Goal: Task Accomplishment & Management: Manage account settings

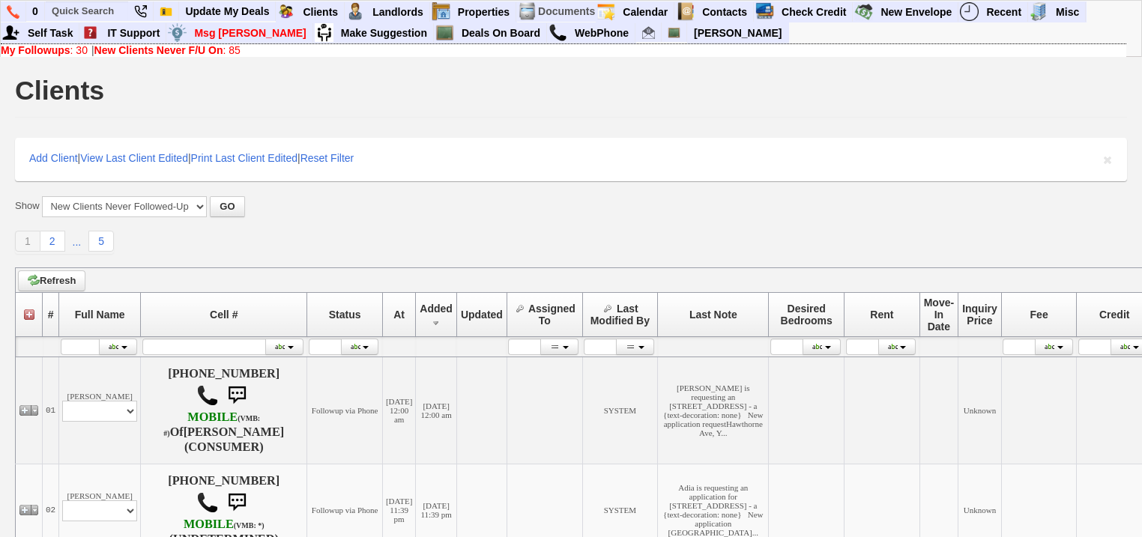
click at [135, 51] on b "New Clients Never F/U On" at bounding box center [158, 50] width 129 height 12
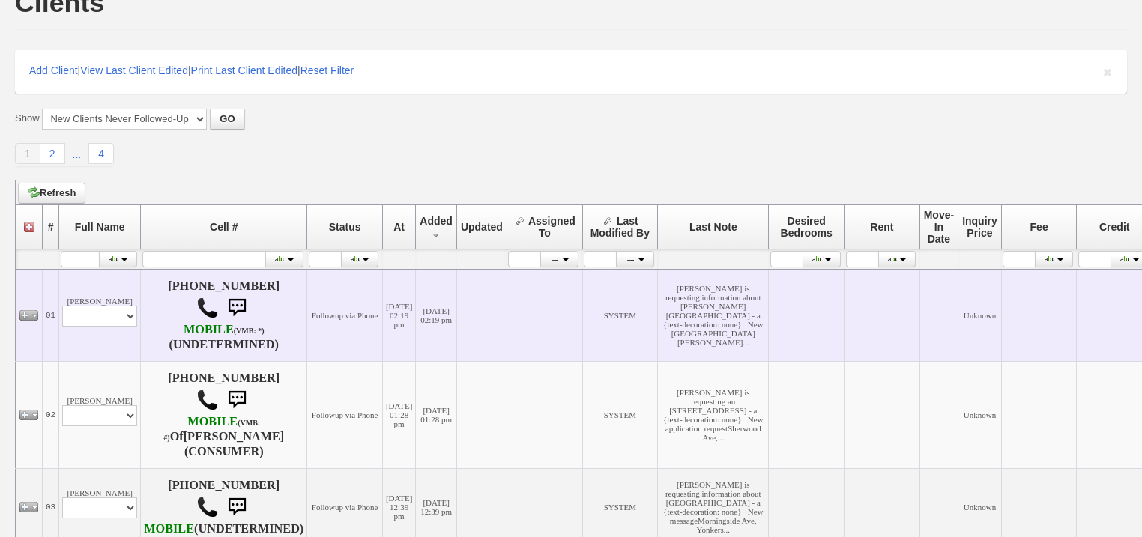
scroll to position [180, 0]
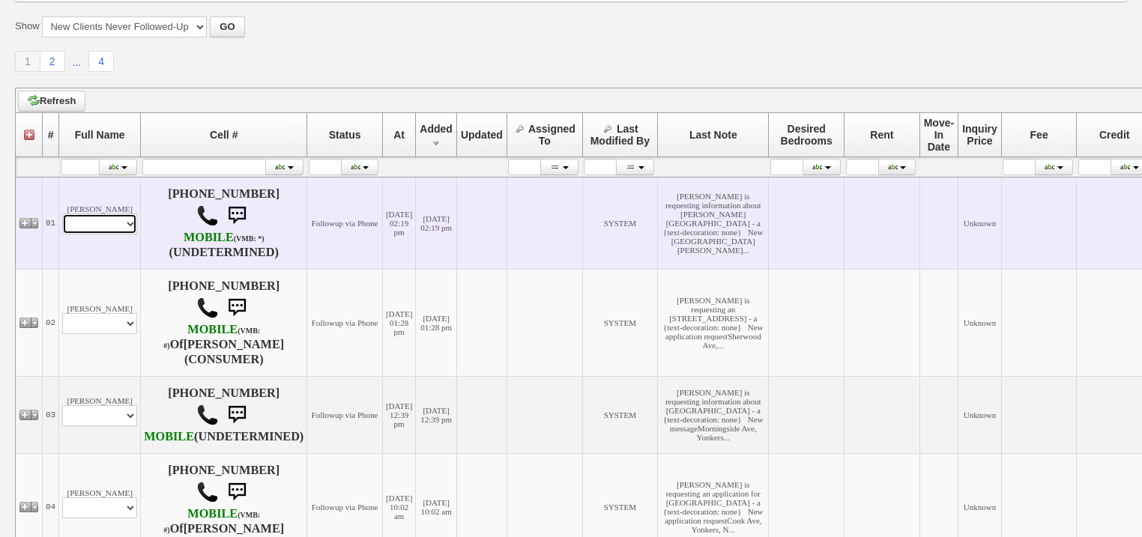
drag, startPoint x: 126, startPoint y: 230, endPoint x: 126, endPoint y: 243, distance: 12.7
click at [126, 234] on select "Profile Edit Print Email Externally (Will Not Be Tracked In CRM) Closed Deals" at bounding box center [99, 223] width 75 height 21
select select "ChangeURL,/crm/custom/edit_client_form.php?redirect=%2Fcrm%2Fclients.php&id=168…"
click at [62, 223] on select "Profile Edit Print Email Externally (Will Not Be Tracked In CRM) Closed Deals" at bounding box center [99, 223] width 75 height 21
select select
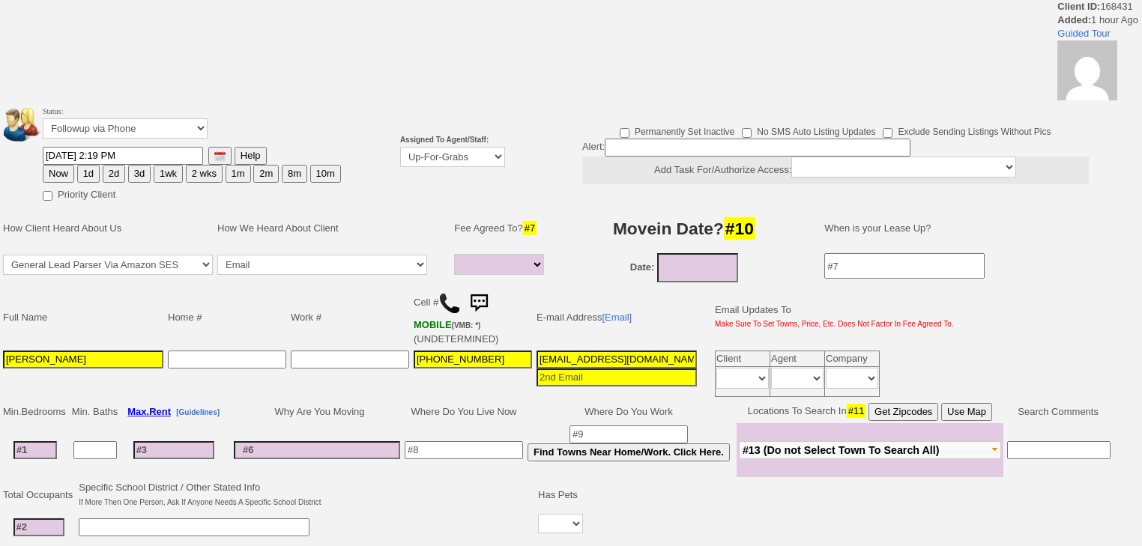
select select
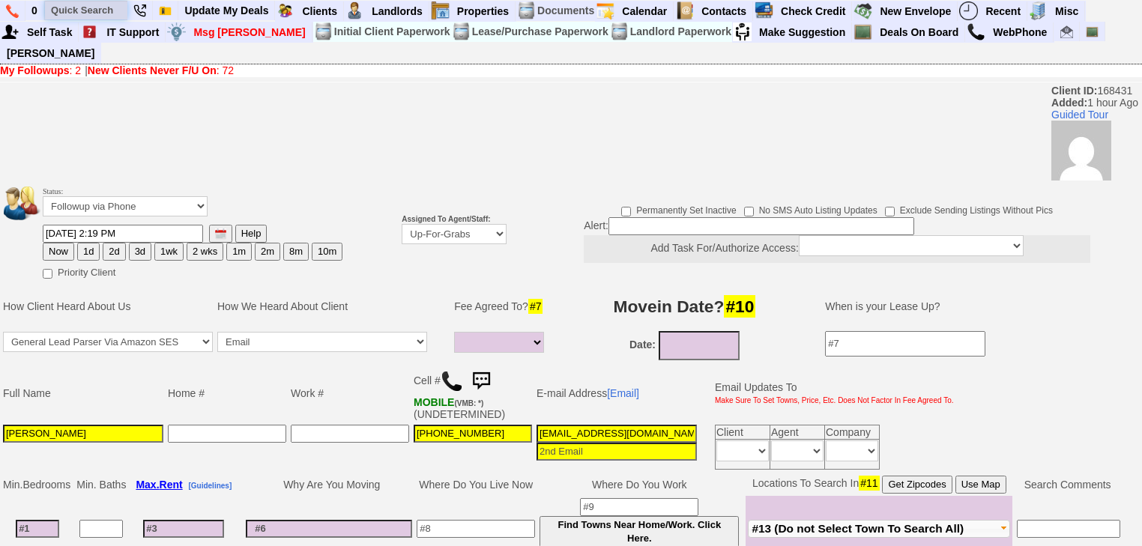
click at [113, 12] on input "text" at bounding box center [86, 10] width 82 height 19
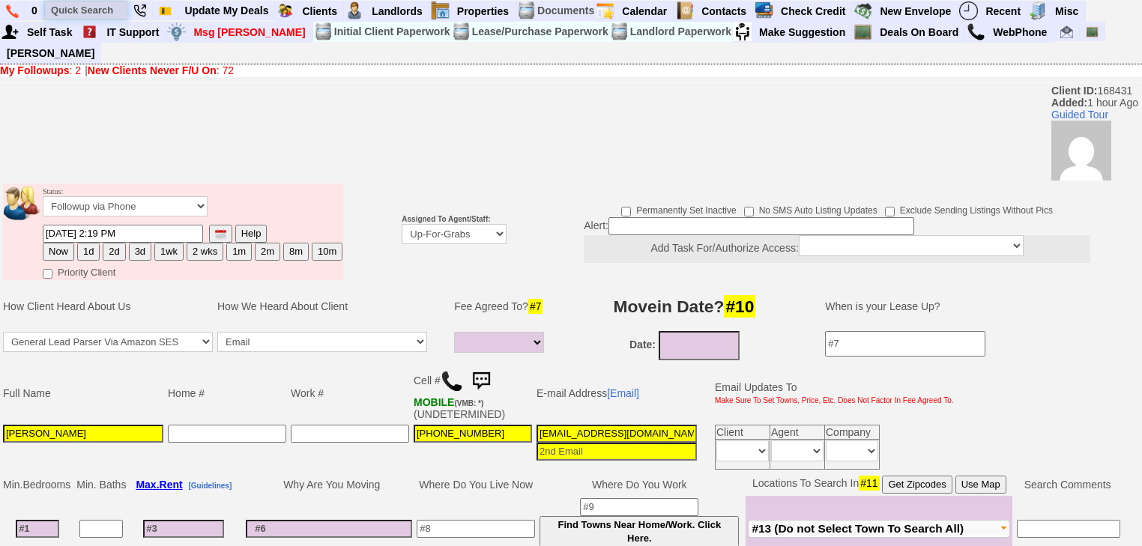
paste input "212) 858-9595"
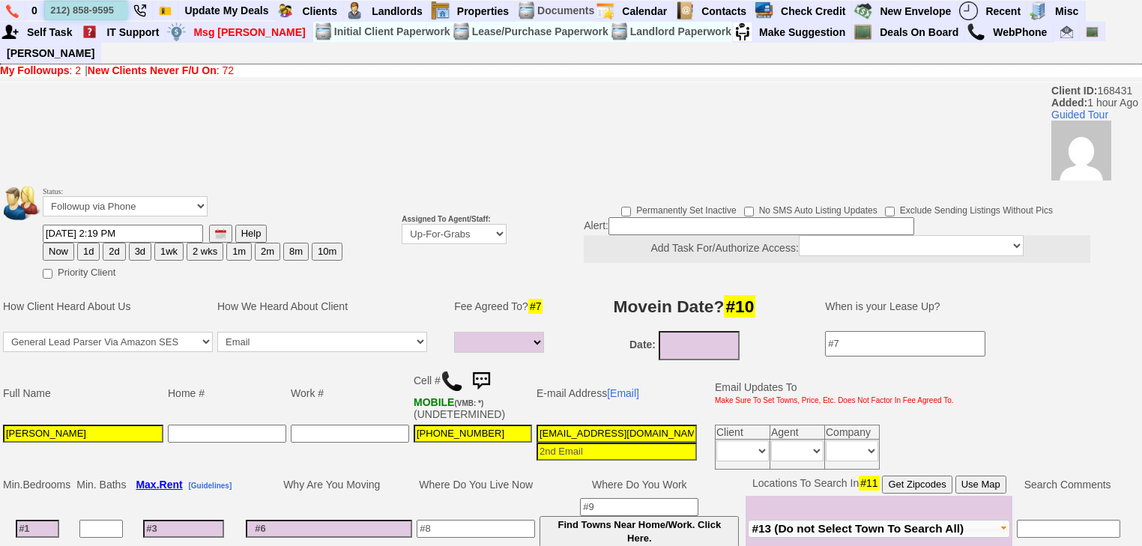
type input "212) 858-9595"
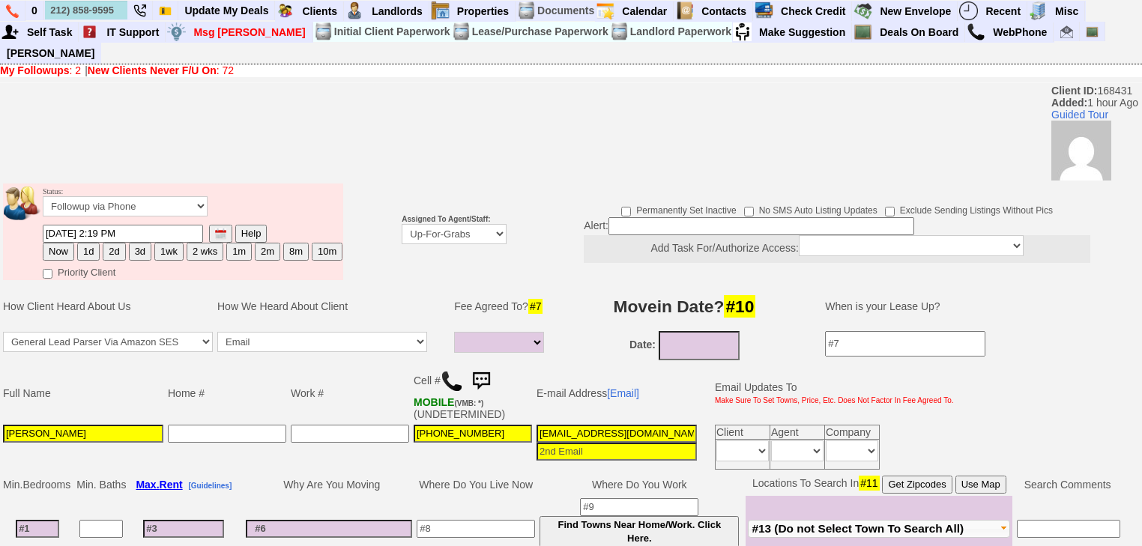
click at [117, 64] on b "New Clients Never F/U On" at bounding box center [152, 70] width 129 height 12
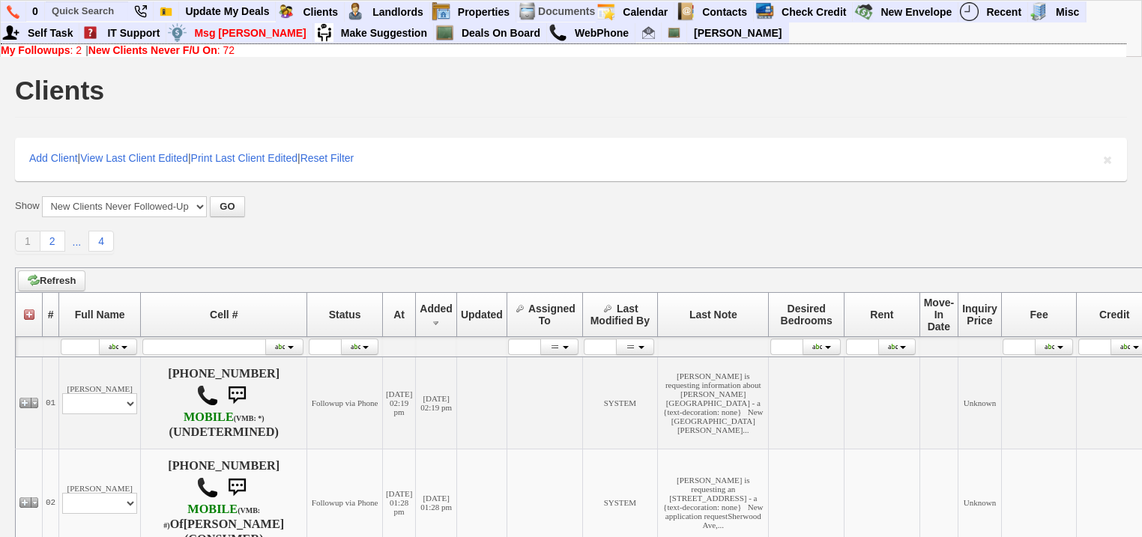
scroll to position [300, 0]
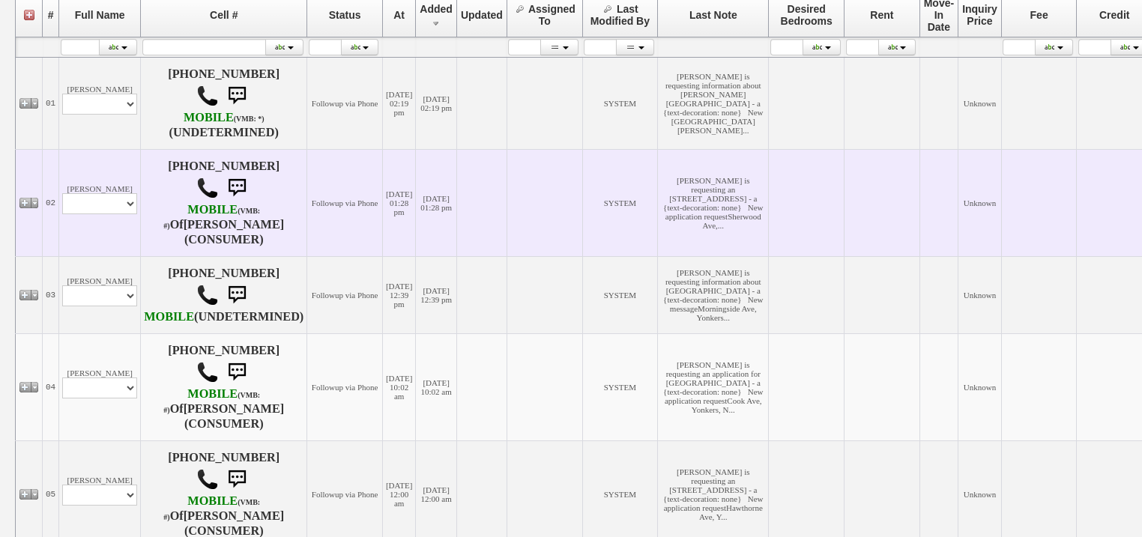
click at [129, 243] on td "rosangela morales Profile Edit Print Email Externally (Will Not Be Tracked In C…" at bounding box center [100, 202] width 82 height 107
click at [124, 243] on td "rosangela morales Profile Edit Print Email Externally (Will Not Be Tracked In C…" at bounding box center [100, 202] width 82 height 107
select select "ChangeURL,/crm/custom/edit_client_form.php?redirect=%2Fcrm%2Fclients.php&id=168…"
click at [62, 214] on select "Profile Edit Print Email Externally (Will Not Be Tracked In CRM) Closed Deals" at bounding box center [99, 203] width 75 height 21
select select
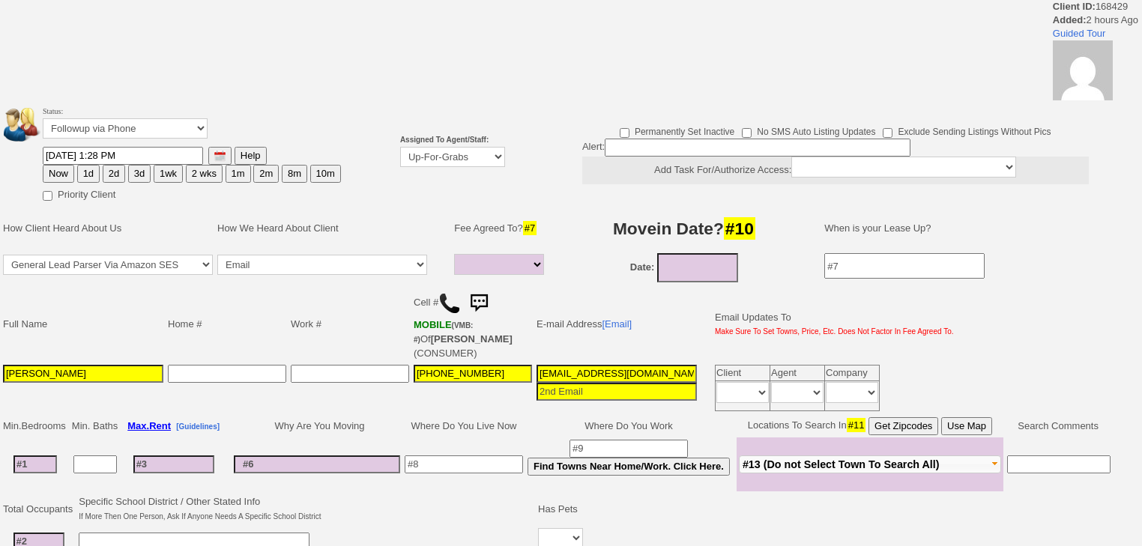
select select
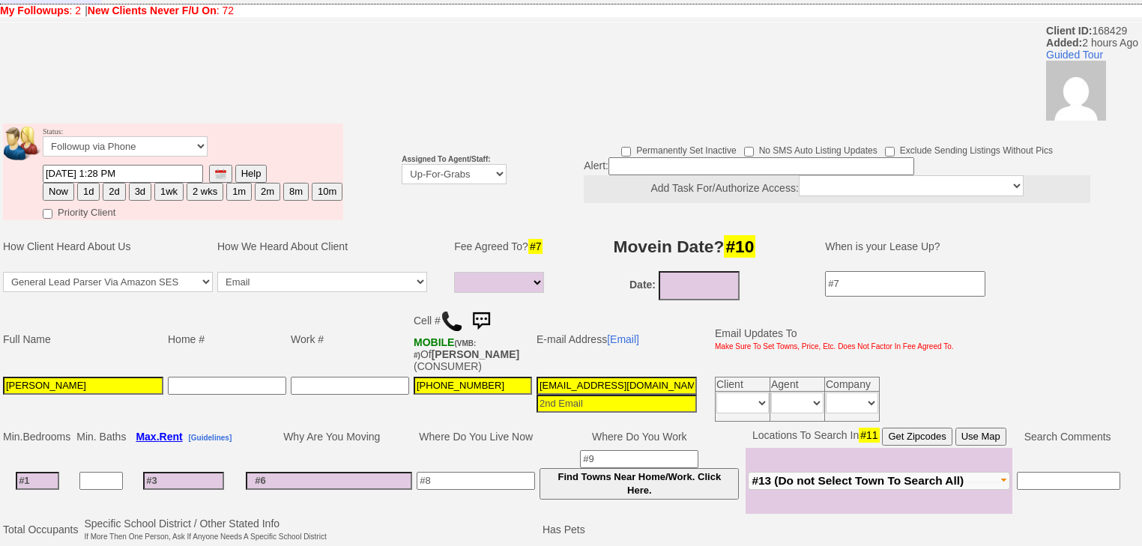
scroll to position [120, 0]
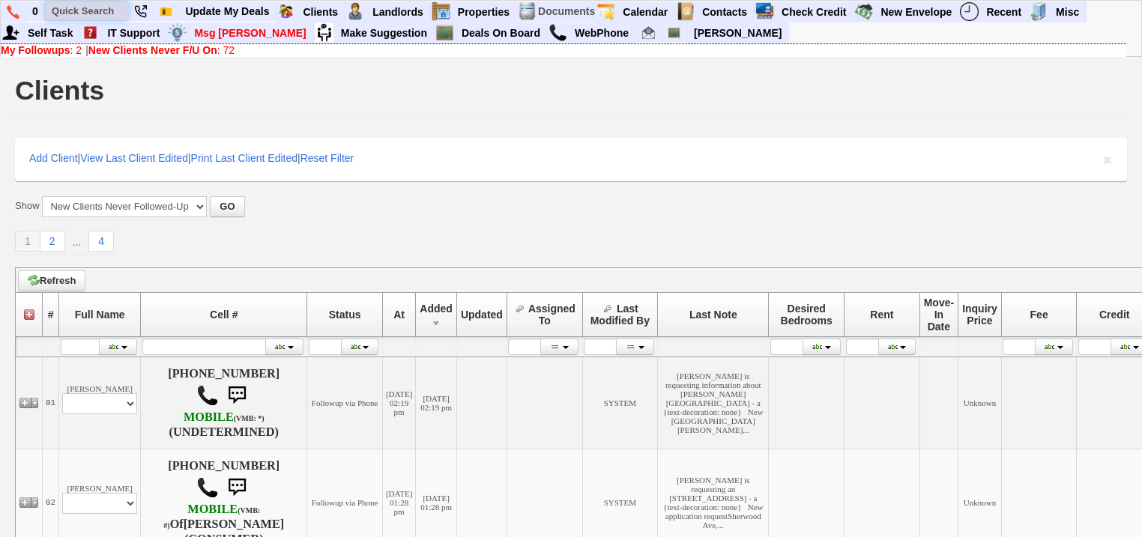
click at [114, 10] on input "text" at bounding box center [87, 10] width 82 height 19
paste input "914-282-8819"
drag, startPoint x: 120, startPoint y: 11, endPoint x: 23, endPoint y: 9, distance: 96.7
click at [1086, 1] on ul "0 914-282-8819 Client # 168172 Ashley Flowers Status: Followup via Phone Thursd…" at bounding box center [1086, 1] width 0 height 0
paste input "658-3672"
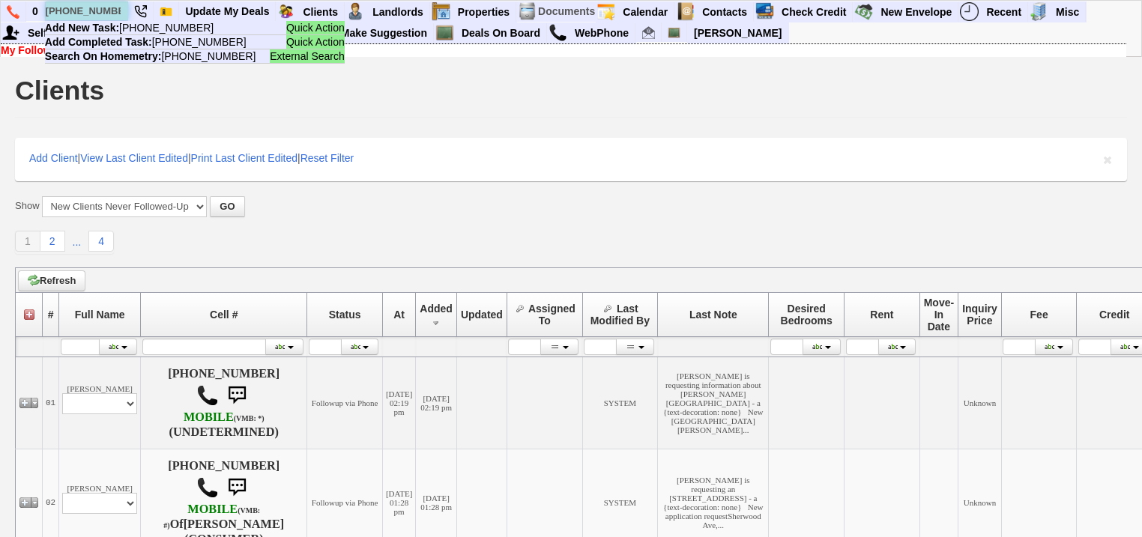
drag, startPoint x: 114, startPoint y: 9, endPoint x: 49, endPoint y: 11, distance: 65.2
click at [49, 11] on input "914-658-3672" at bounding box center [87, 10] width 82 height 19
paste input "646-842-3533"
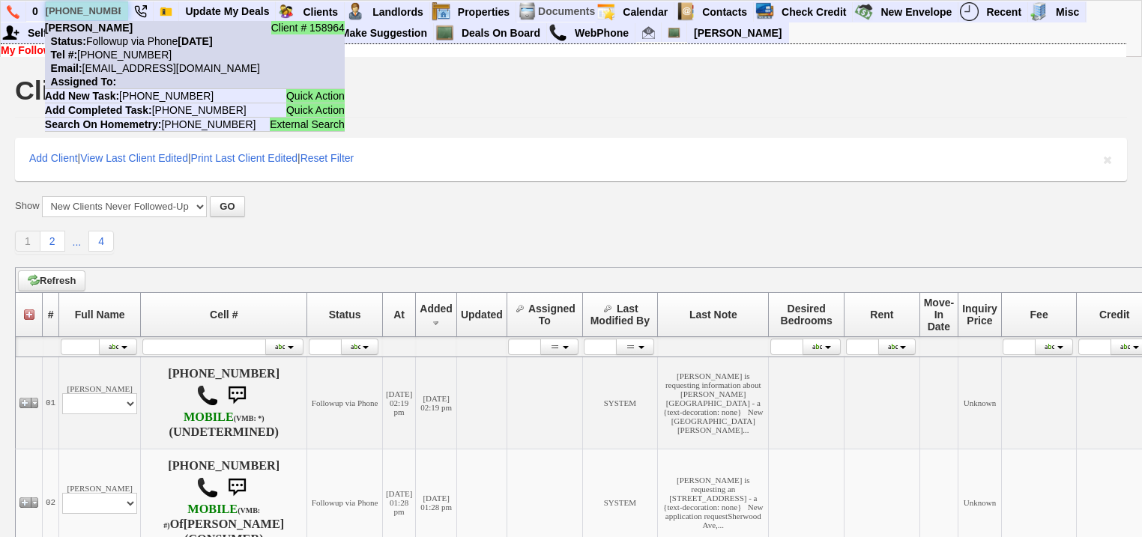
type input "646-842-3533"
click at [121, 49] on nobr "Tel #: 646-842-3533" at bounding box center [108, 55] width 127 height 12
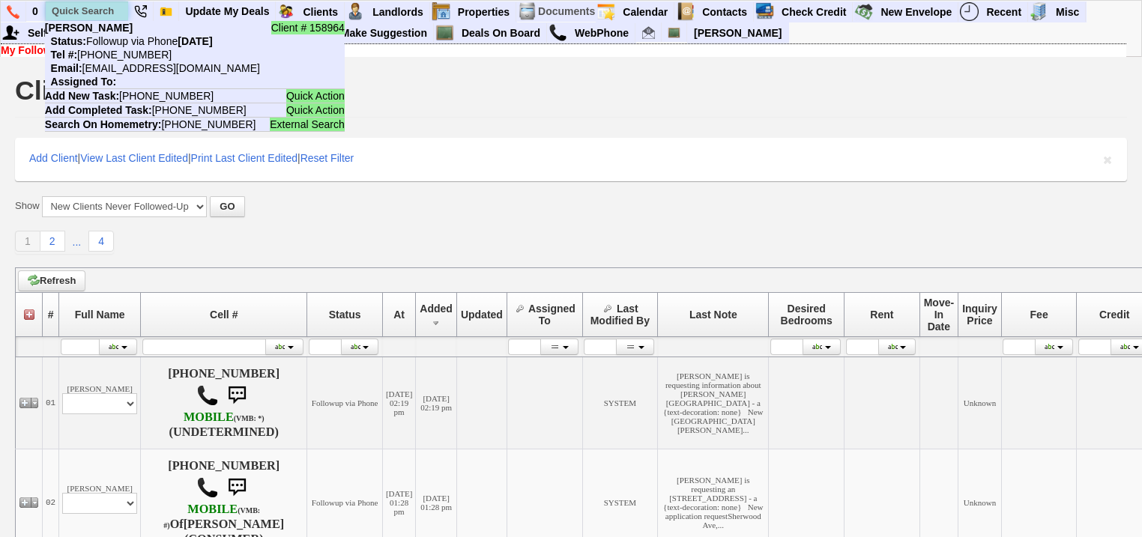
click at [106, 8] on input "text" at bounding box center [87, 10] width 82 height 19
paste input "737-240-5127"
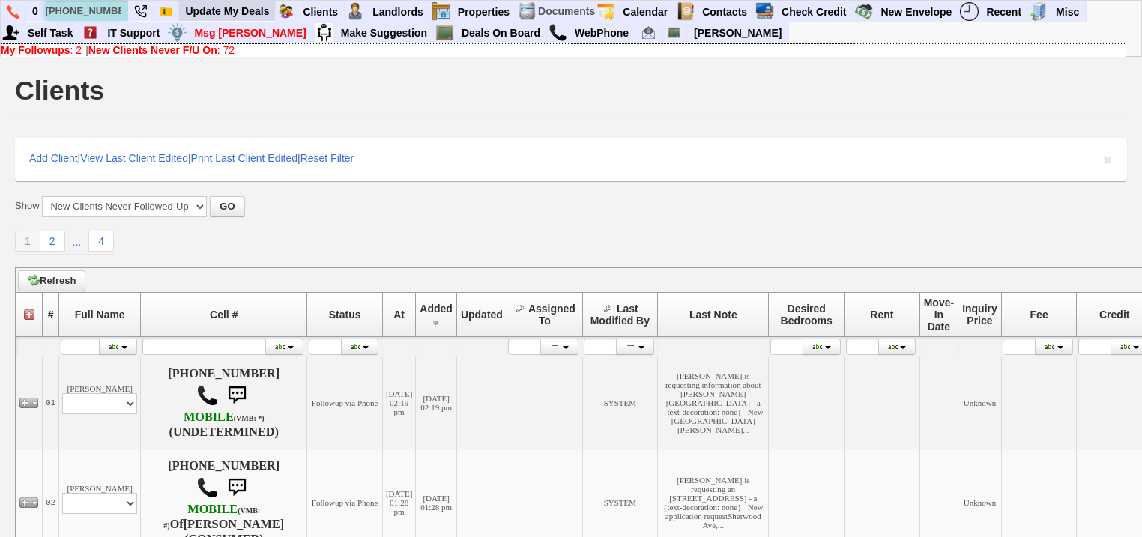
type input "737-240-5127"
click at [73, 46] on link "My Followups : 2" at bounding box center [41, 50] width 81 height 12
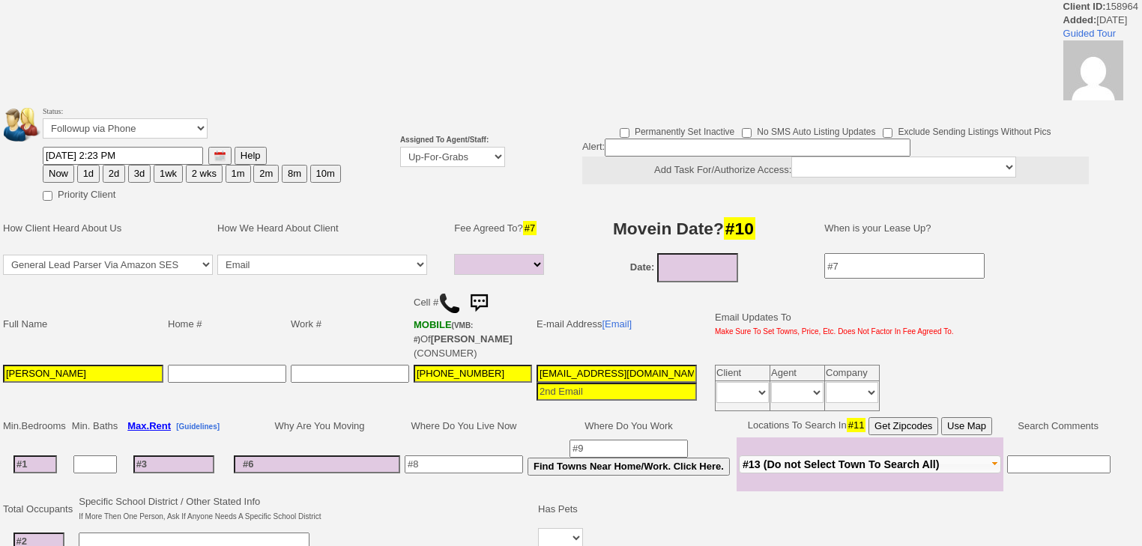
select select
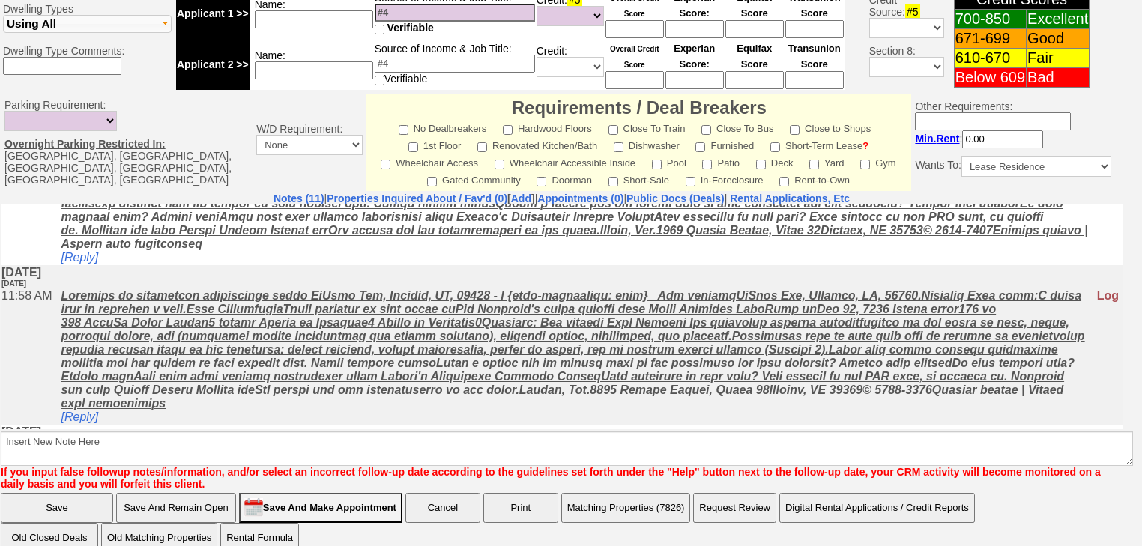
scroll to position [959, 0]
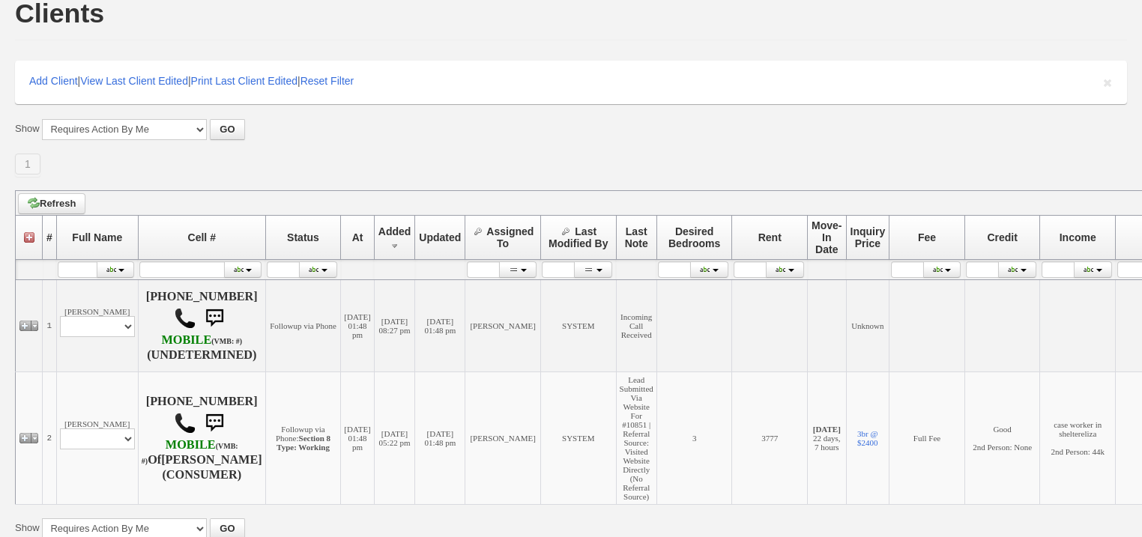
scroll to position [180, 0]
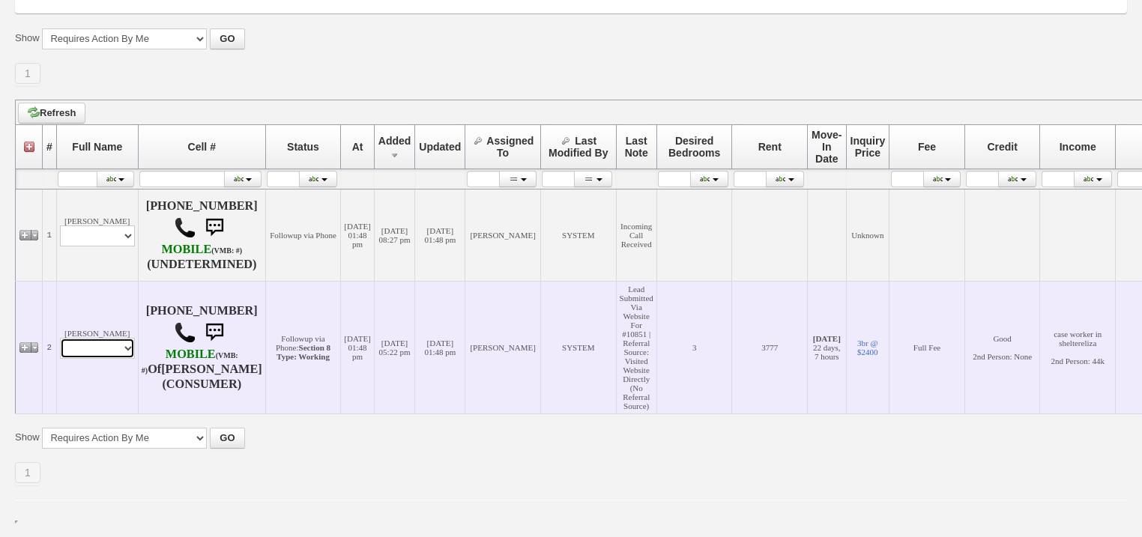
drag, startPoint x: 111, startPoint y: 339, endPoint x: 111, endPoint y: 351, distance: 11.2
click at [111, 339] on select "Profile Edit Print Email Externally (Will Not Be Tracked In CRM) Closed Deals" at bounding box center [97, 348] width 75 height 21
select select "ChangeURL,/crm/custom/edit_client_form.php?redirect=%2Fcrm%2Fclients.php&id=108…"
click at [60, 338] on select "Profile Edit Print Email Externally (Will Not Be Tracked In CRM) Closed Deals" at bounding box center [97, 348] width 75 height 21
select select
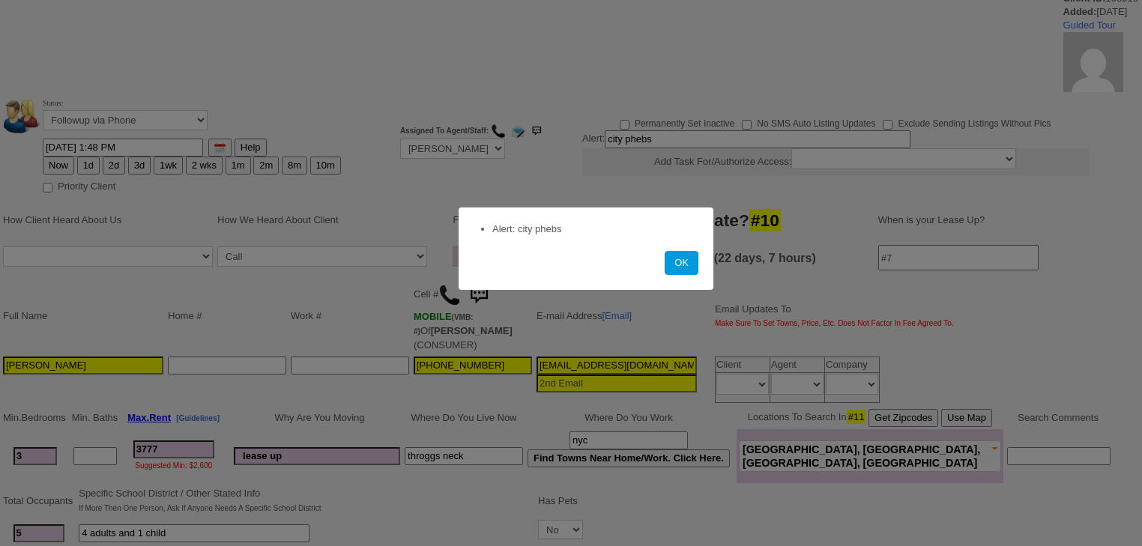
scroll to position [300, 0]
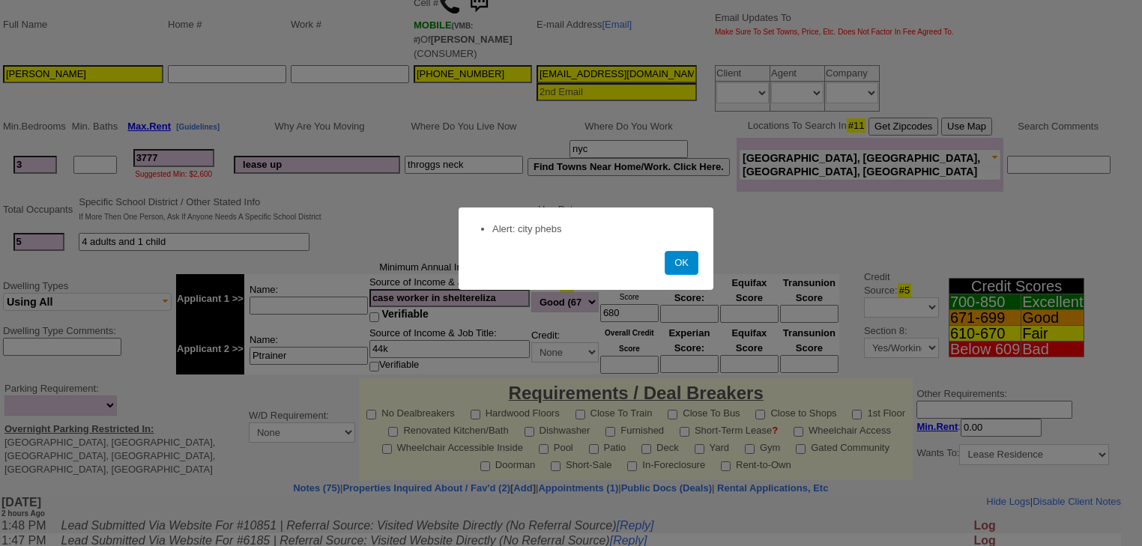
click at [679, 261] on button "OK" at bounding box center [681, 263] width 34 height 24
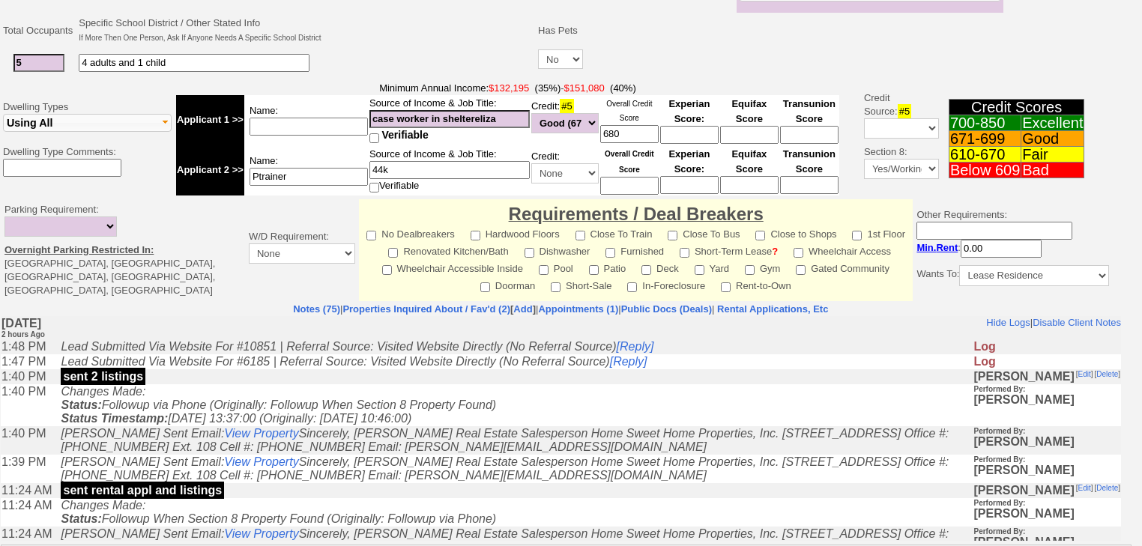
scroll to position [479, 0]
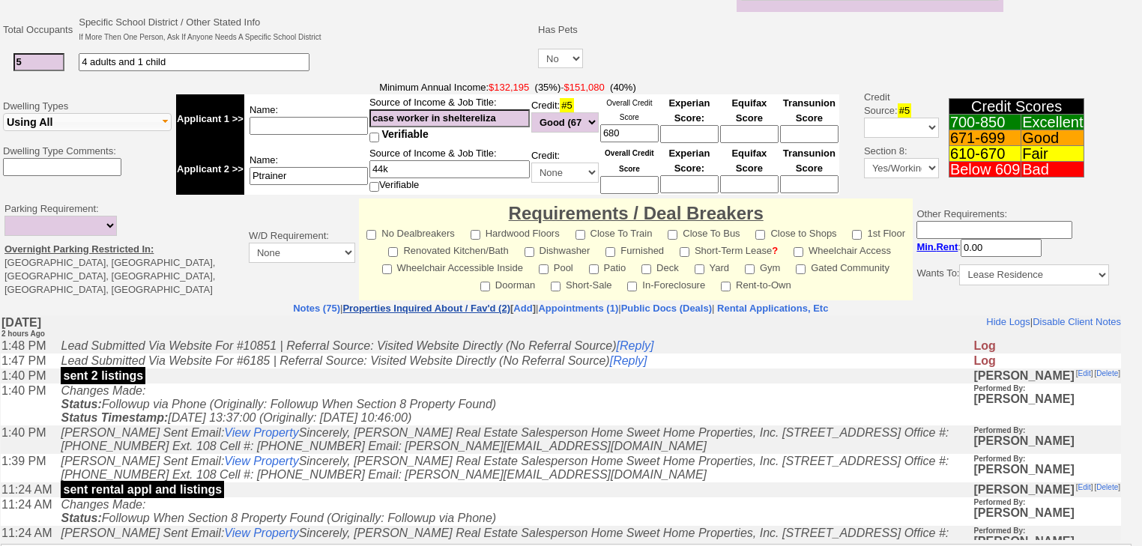
click at [348, 304] on link "Properties Inquired About / Fav'd (2)" at bounding box center [426, 308] width 168 height 11
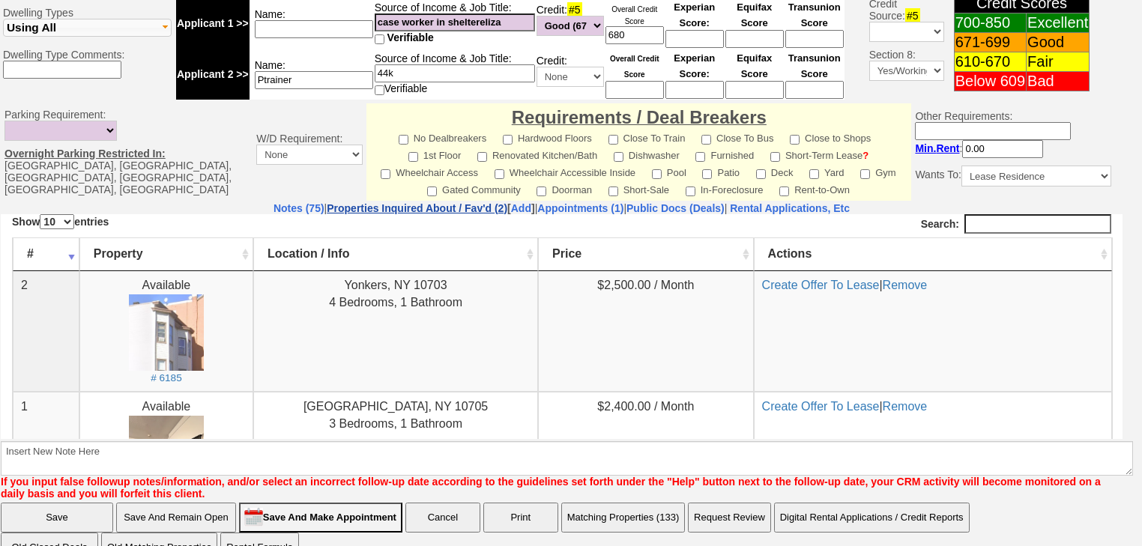
scroll to position [653, 0]
click at [273, 201] on link "Notes (75)" at bounding box center [298, 207] width 51 height 12
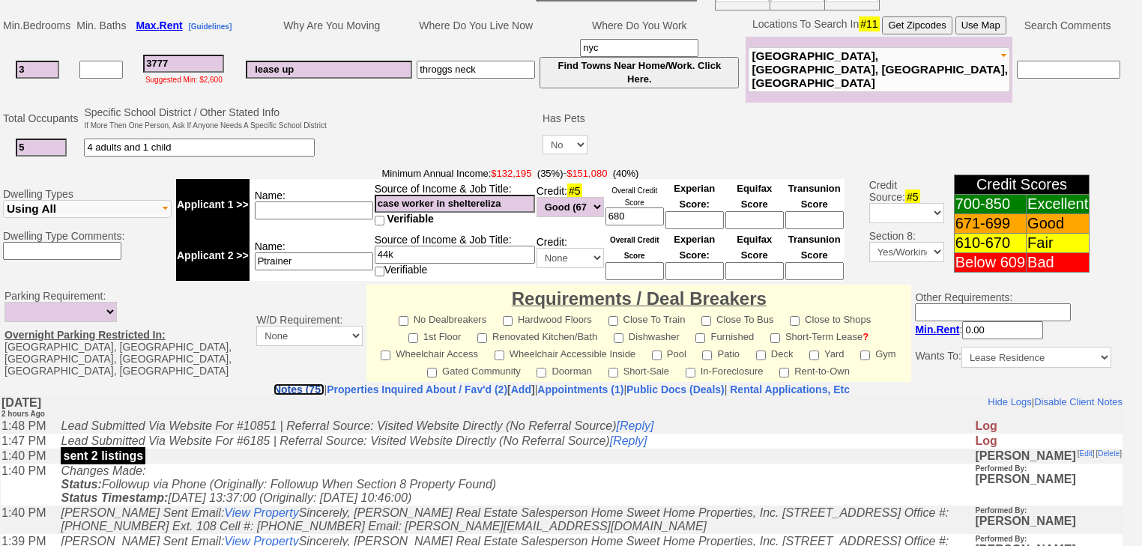
scroll to position [174, 0]
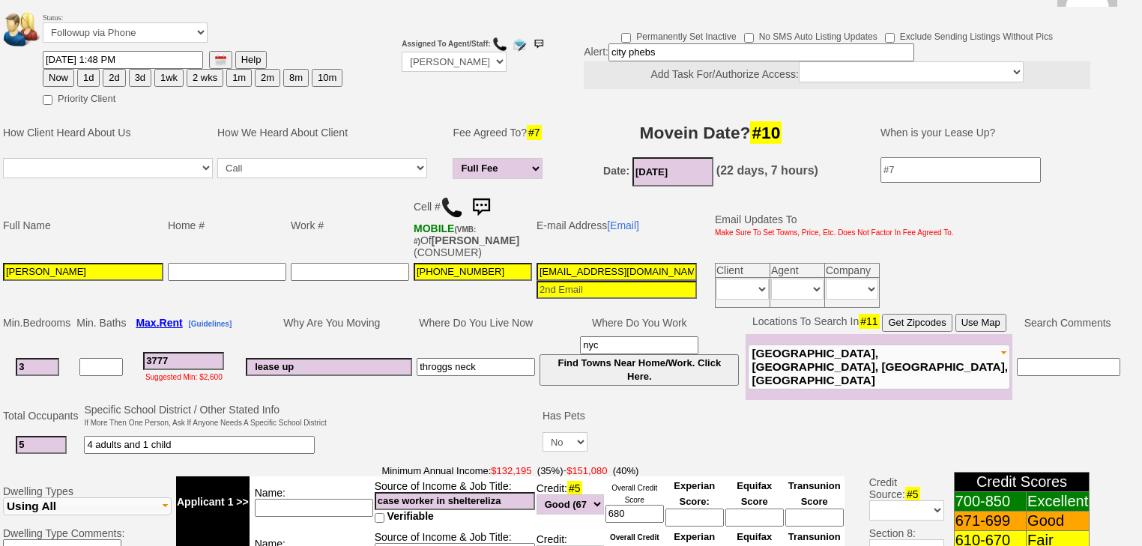
click at [85, 69] on button "1d" at bounding box center [88, 78] width 22 height 18
type input "10/10/2025 04:08 PM"
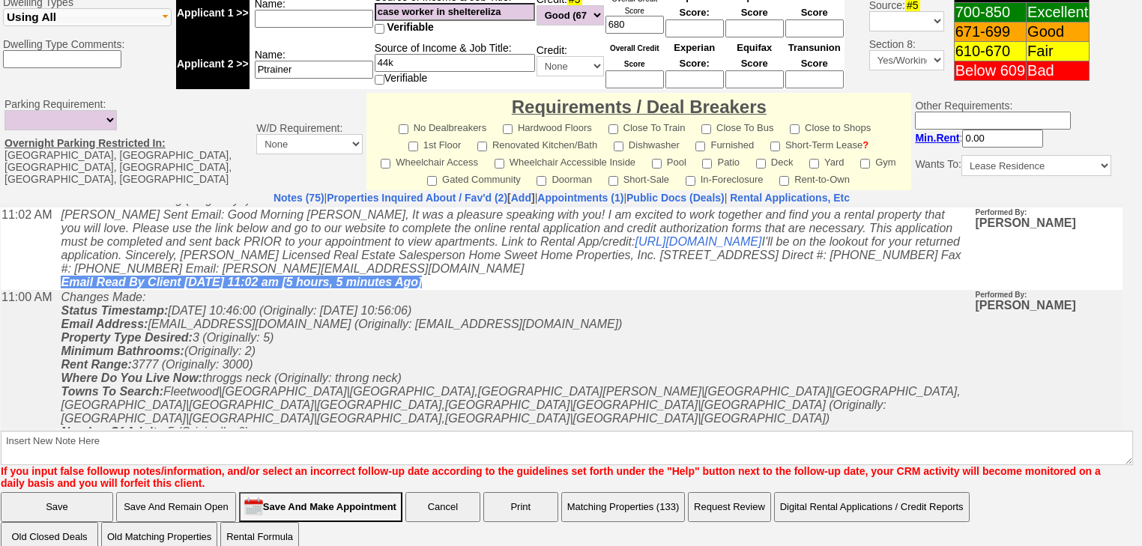
scroll to position [419, 0]
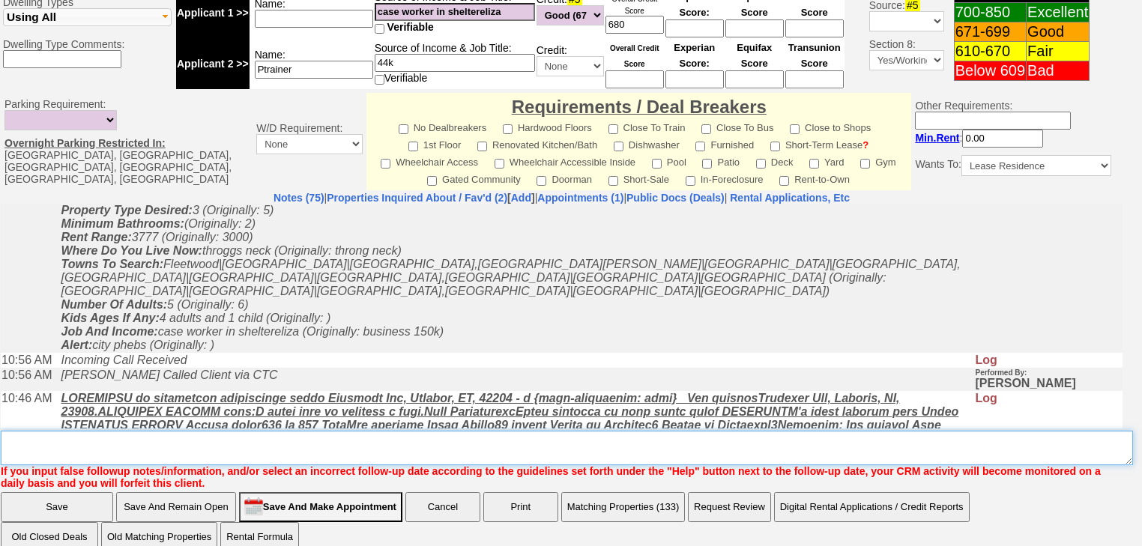
click at [208, 431] on textarea "Insert New Note Here" at bounding box center [567, 448] width 1132 height 34
type textarea "f"
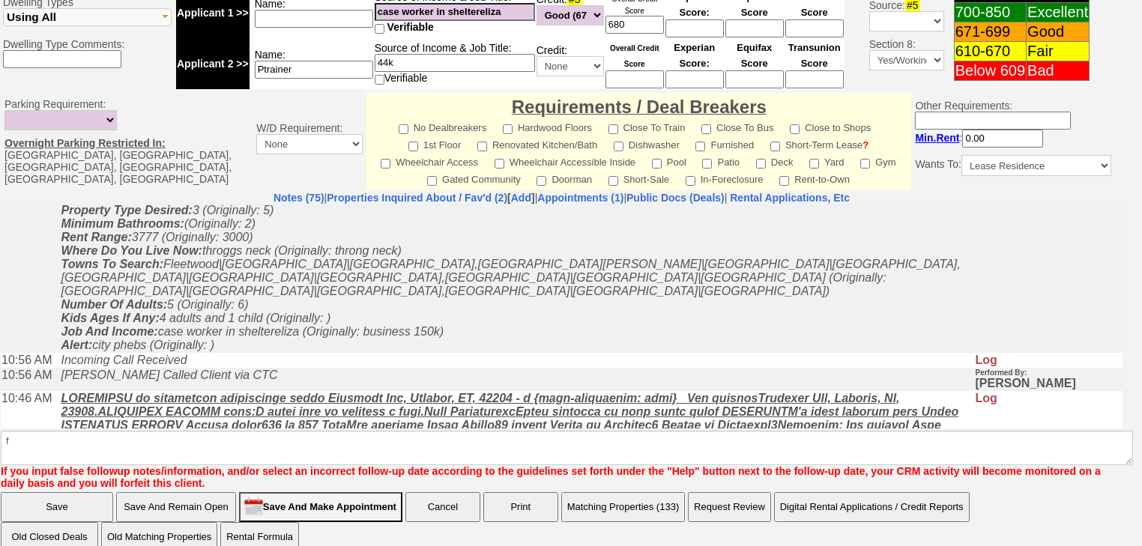
click at [81, 492] on input "Save" at bounding box center [57, 507] width 112 height 30
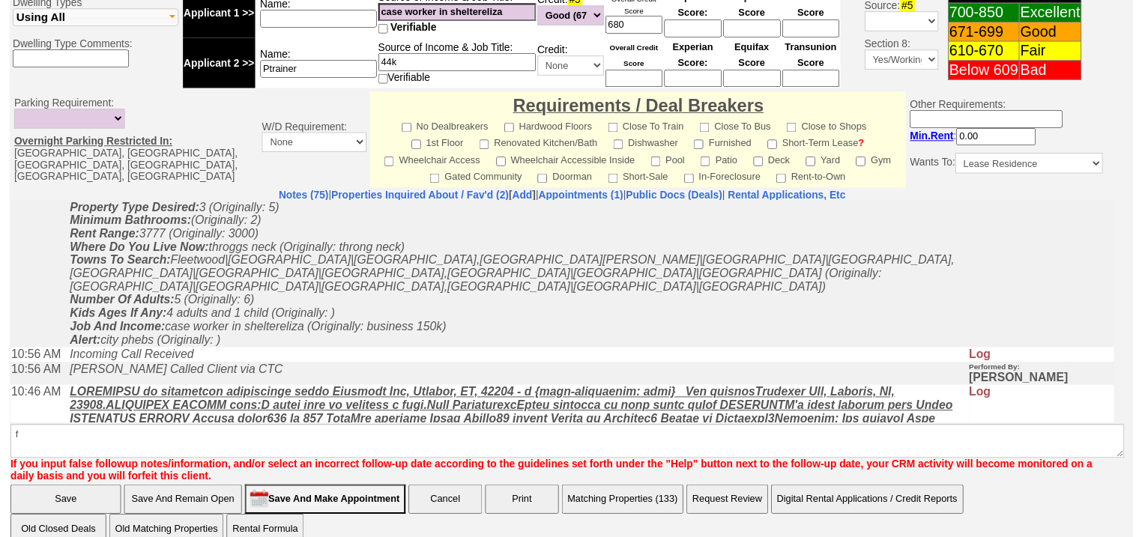
scroll to position [405, 0]
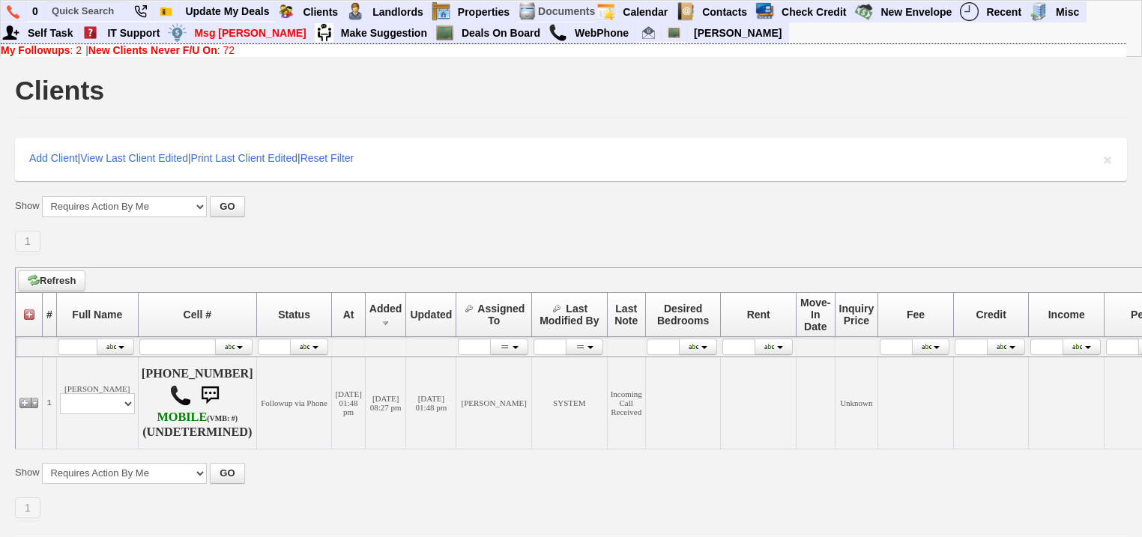
click at [203, 50] on b "New Clients Never F/U On" at bounding box center [152, 50] width 129 height 12
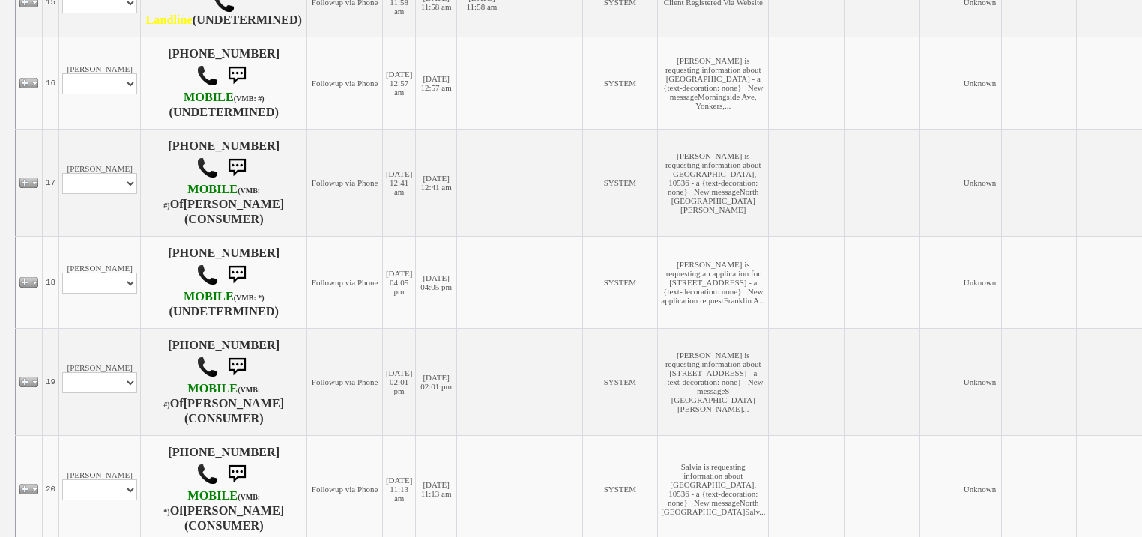
scroll to position [2007, 0]
